Goal: Task Accomplishment & Management: Use online tool/utility

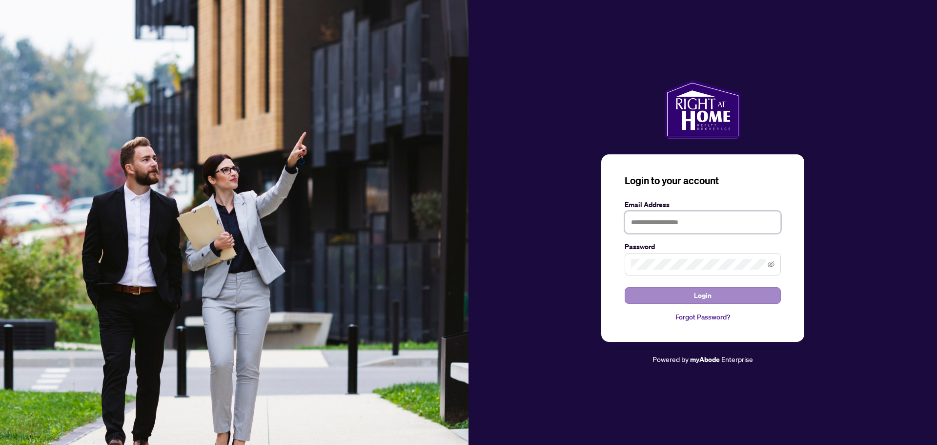
type input "**********"
click at [699, 297] on span "Login" at bounding box center [703, 295] width 18 height 16
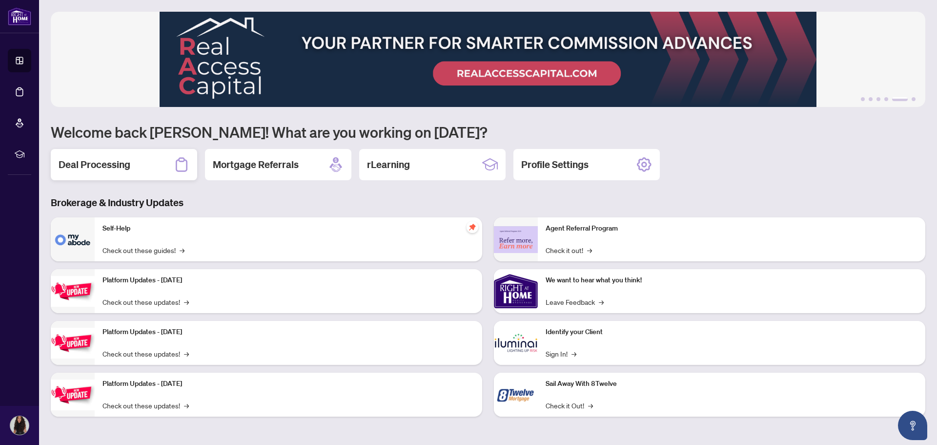
click at [89, 165] on h2 "Deal Processing" at bounding box center [95, 165] width 72 height 14
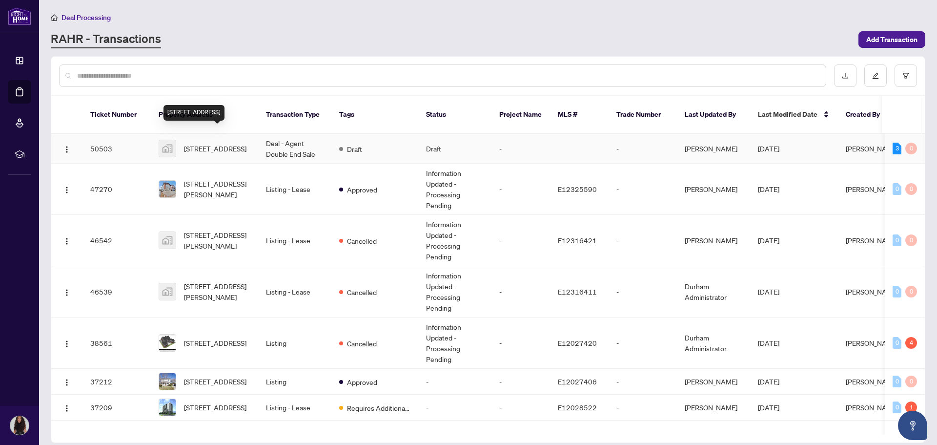
click at [224, 143] on span "[STREET_ADDRESS]" at bounding box center [215, 148] width 62 height 11
